Goal: Transaction & Acquisition: Purchase product/service

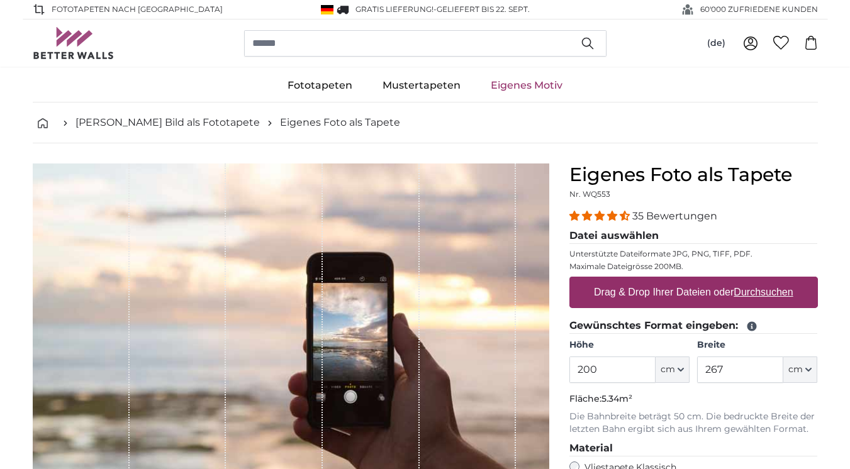
click at [673, 287] on label "Drag & Drop Ihrer Dateien oder Durchsuchen" at bounding box center [694, 292] width 210 height 25
click at [673, 281] on input "Drag & Drop Ihrer Dateien oder Durchsuchen" at bounding box center [694, 279] width 249 height 4
click at [761, 294] on u "Durchsuchen" at bounding box center [763, 292] width 59 height 11
click at [761, 281] on input "Drag & Drop Ihrer Dateien oder Durchsuchen" at bounding box center [694, 279] width 249 height 4
type input "**********"
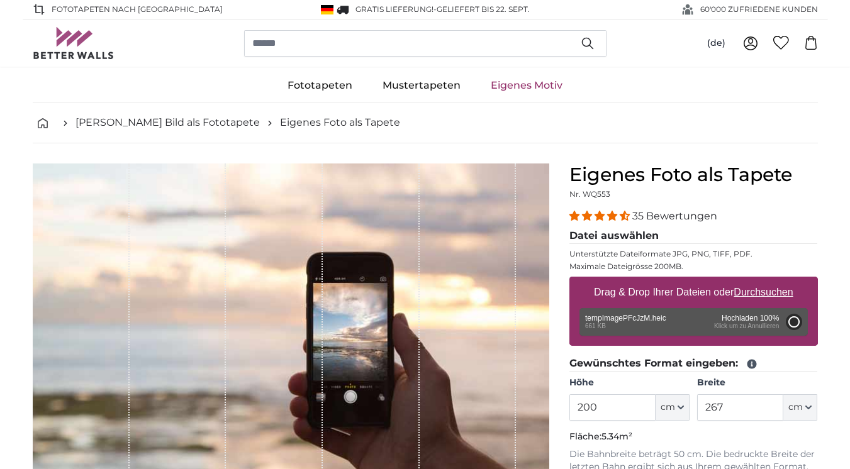
type input "113.8"
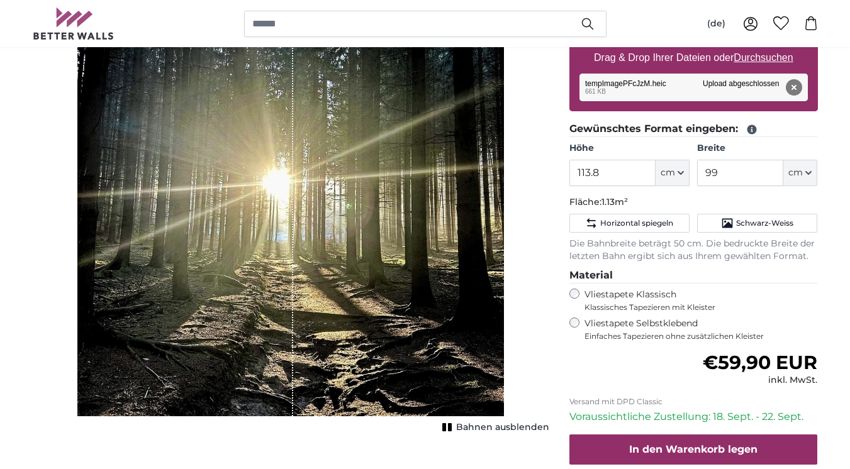
scroll to position [219, 0]
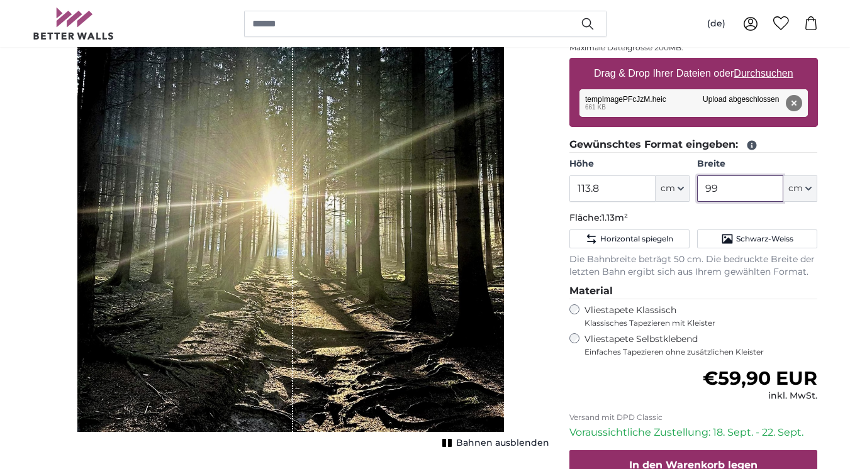
click at [765, 191] on input "99" at bounding box center [740, 189] width 86 height 26
type input "9"
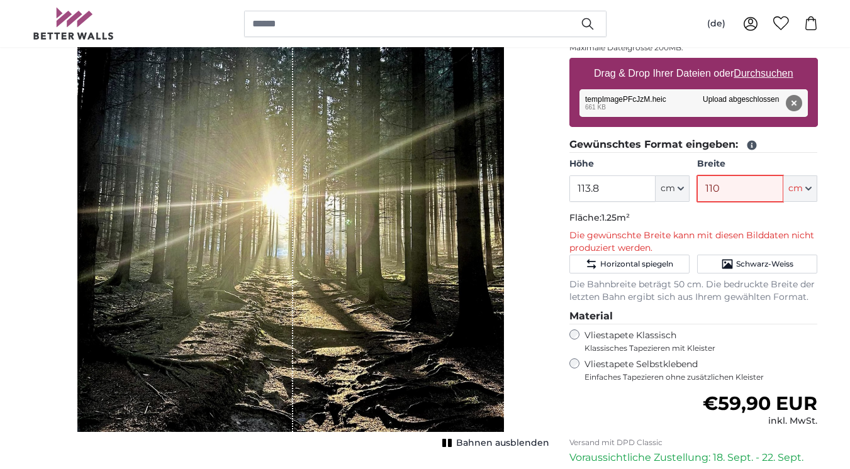
type input "110"
click at [630, 196] on input "113.8" at bounding box center [613, 189] width 86 height 26
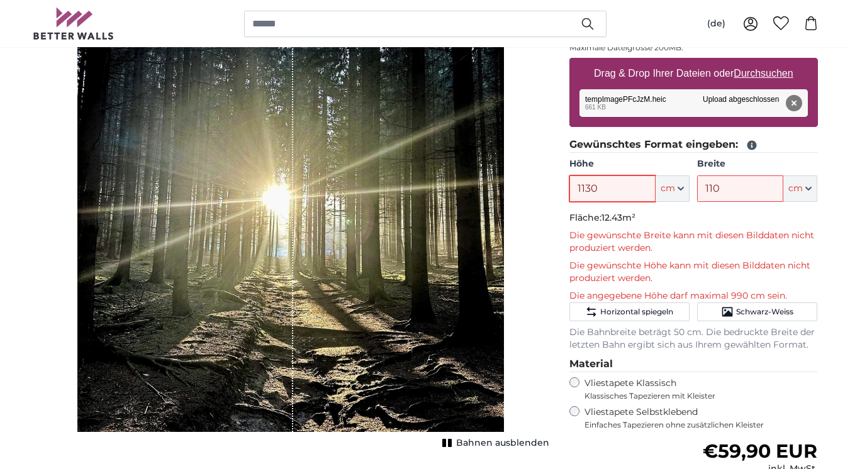
type input "1130"
click at [733, 187] on input "110" at bounding box center [740, 189] width 86 height 26
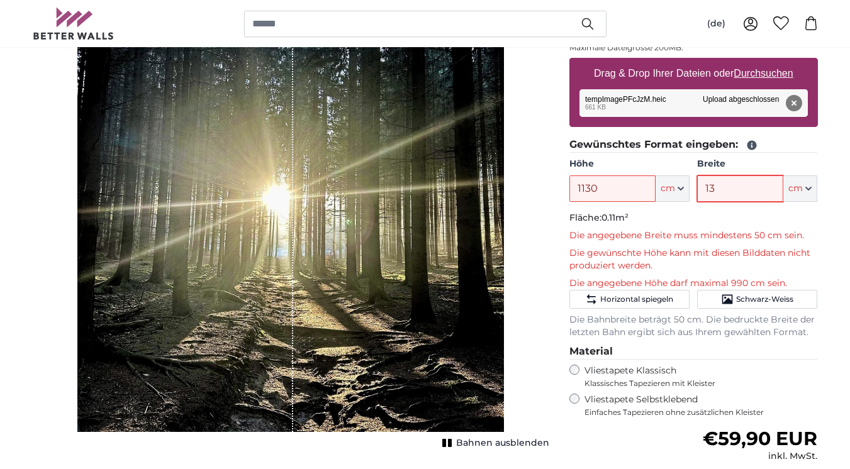
type input "130"
